Goal: Transaction & Acquisition: Book appointment/travel/reservation

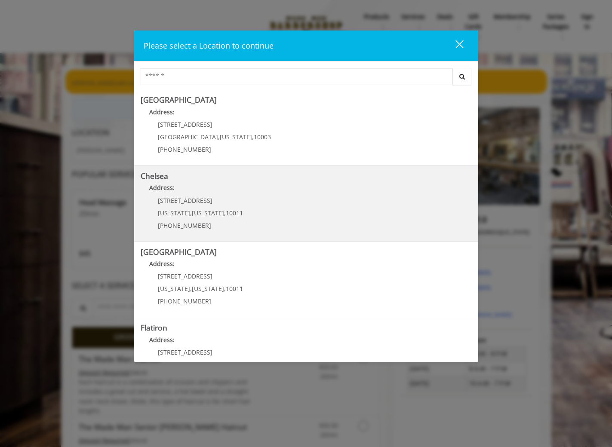
click at [156, 185] on b "Address:" at bounding box center [161, 188] width 25 height 8
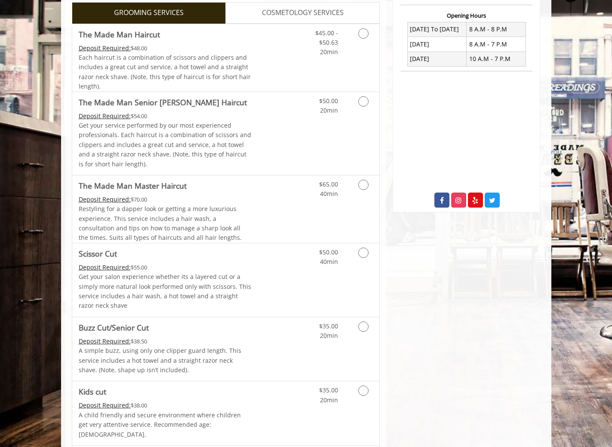
scroll to position [322, 0]
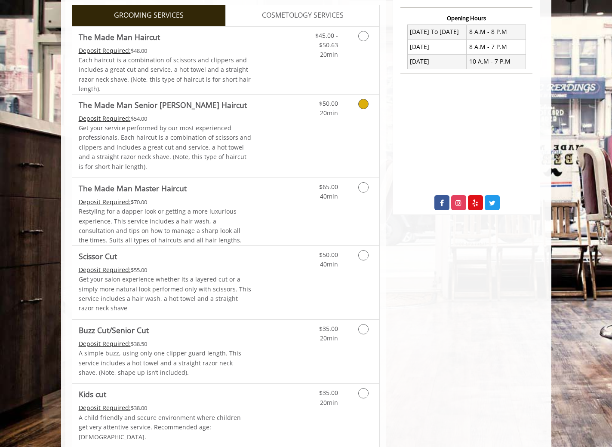
click at [230, 138] on p "Get your service performed by our most experienced professionals. Each haircut …" at bounding box center [165, 147] width 173 height 48
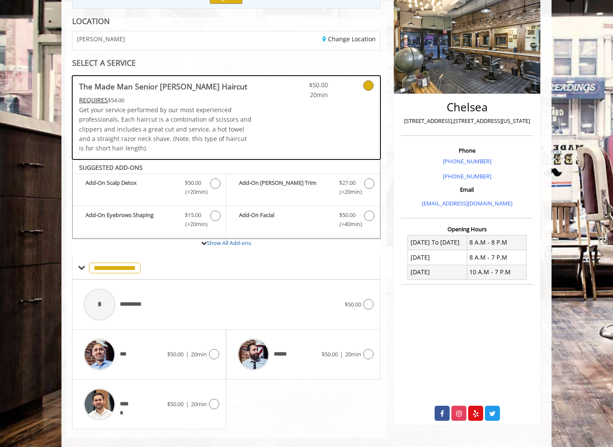
scroll to position [123, 0]
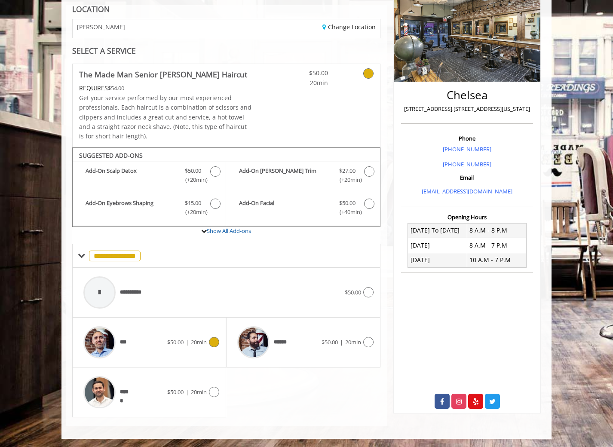
click at [100, 333] on img at bounding box center [99, 342] width 32 height 32
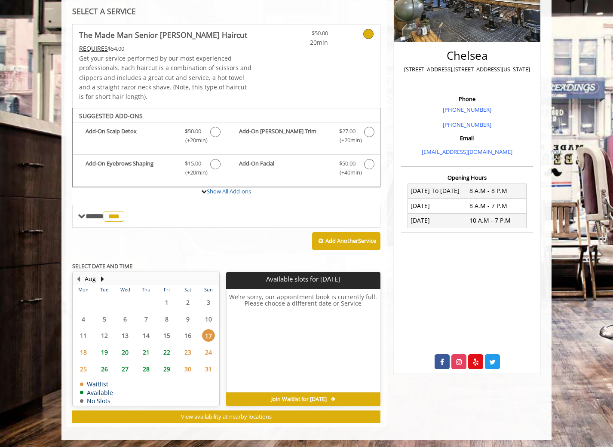
scroll to position [164, 0]
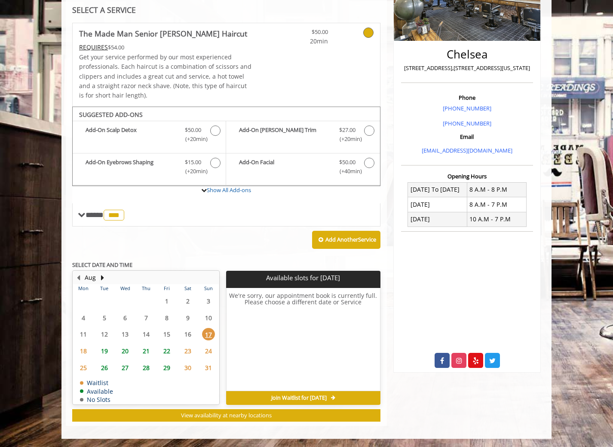
click at [104, 351] on span "19" at bounding box center [104, 351] width 13 height 12
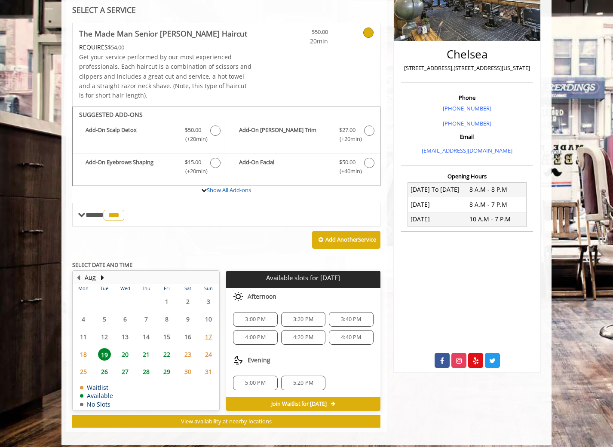
scroll to position [170, 0]
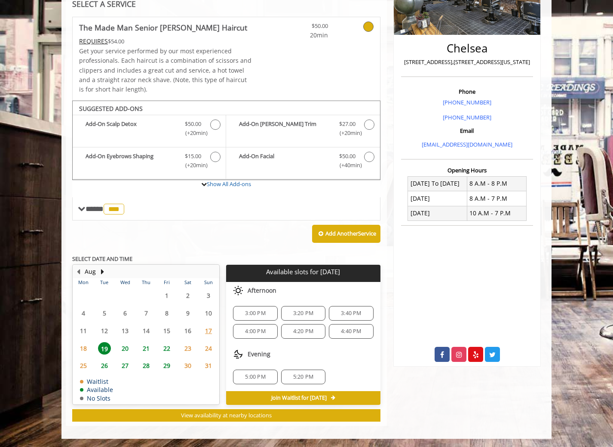
click at [86, 346] on span "18" at bounding box center [83, 348] width 13 height 12
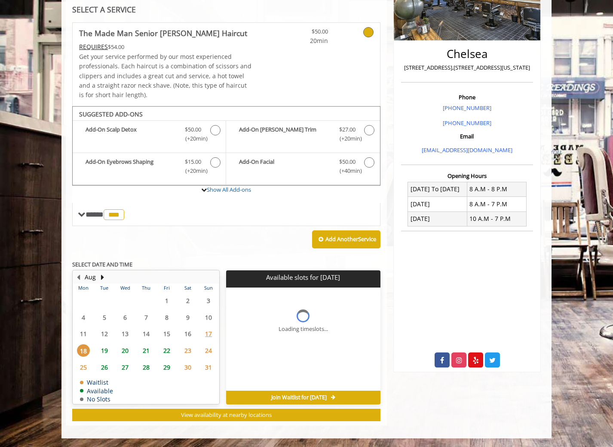
scroll to position [164, 0]
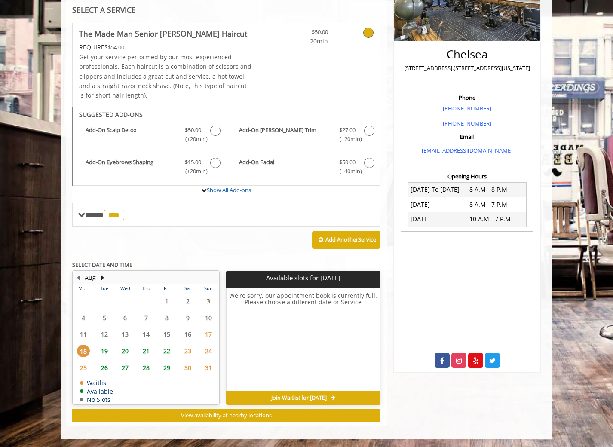
click at [105, 346] on span "19" at bounding box center [104, 351] width 13 height 12
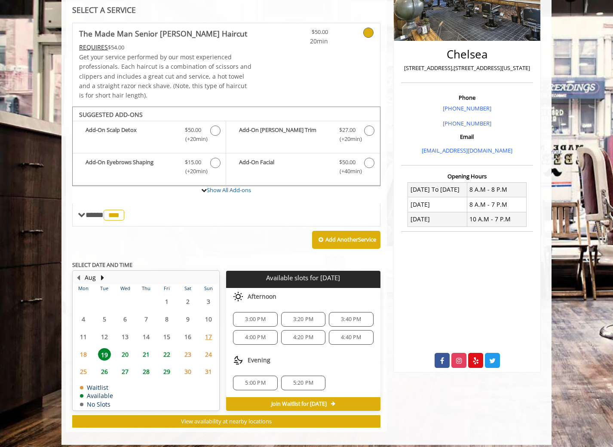
scroll to position [170, 0]
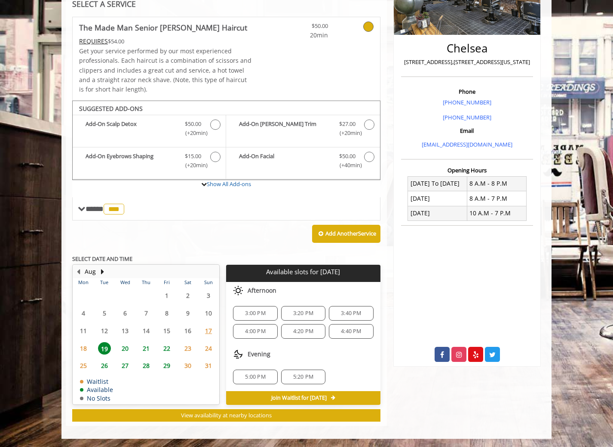
click at [129, 347] on span "20" at bounding box center [125, 348] width 13 height 12
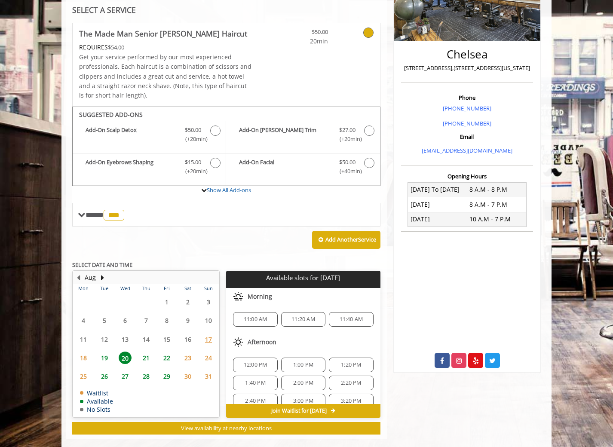
scroll to position [177, 0]
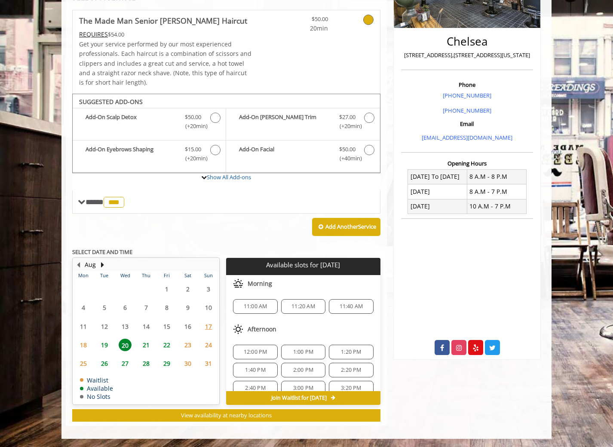
click at [107, 348] on span "19" at bounding box center [104, 345] width 13 height 12
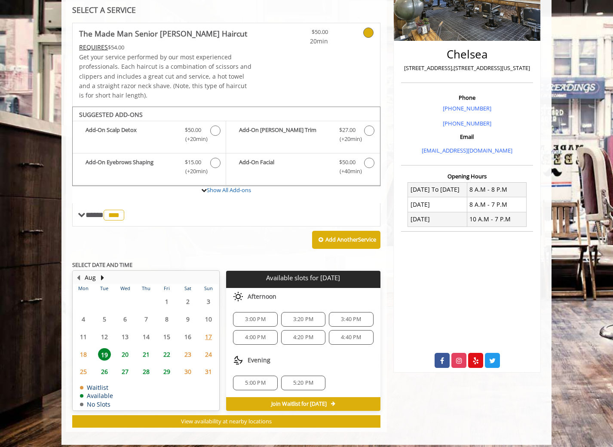
scroll to position [170, 0]
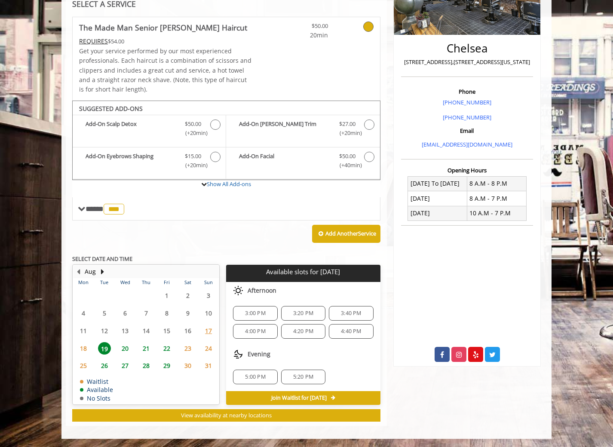
click at [53, 135] on body "**********" at bounding box center [306, 167] width 613 height 544
click at [40, 24] on body "**********" at bounding box center [306, 167] width 613 height 544
click at [31, 22] on body "**********" at bounding box center [306, 167] width 613 height 544
